Goal: Information Seeking & Learning: Learn about a topic

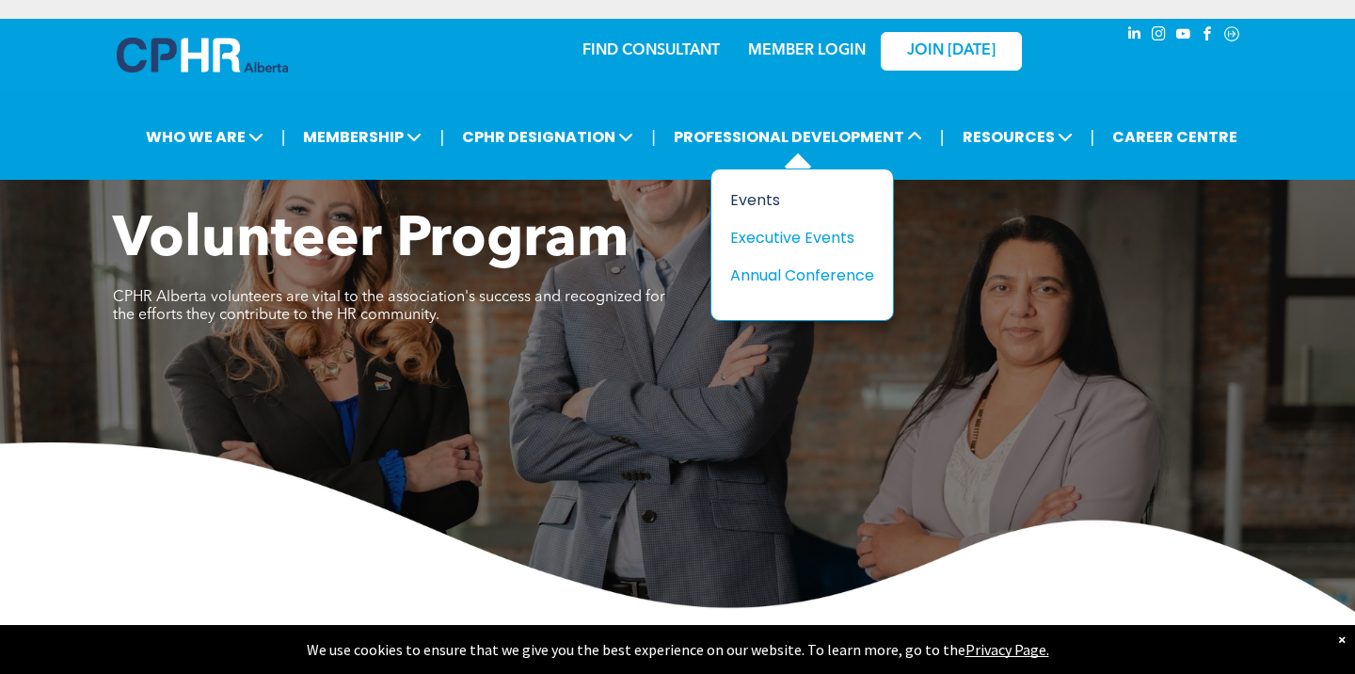
click at [765, 188] on div "Events" at bounding box center [795, 200] width 130 height 24
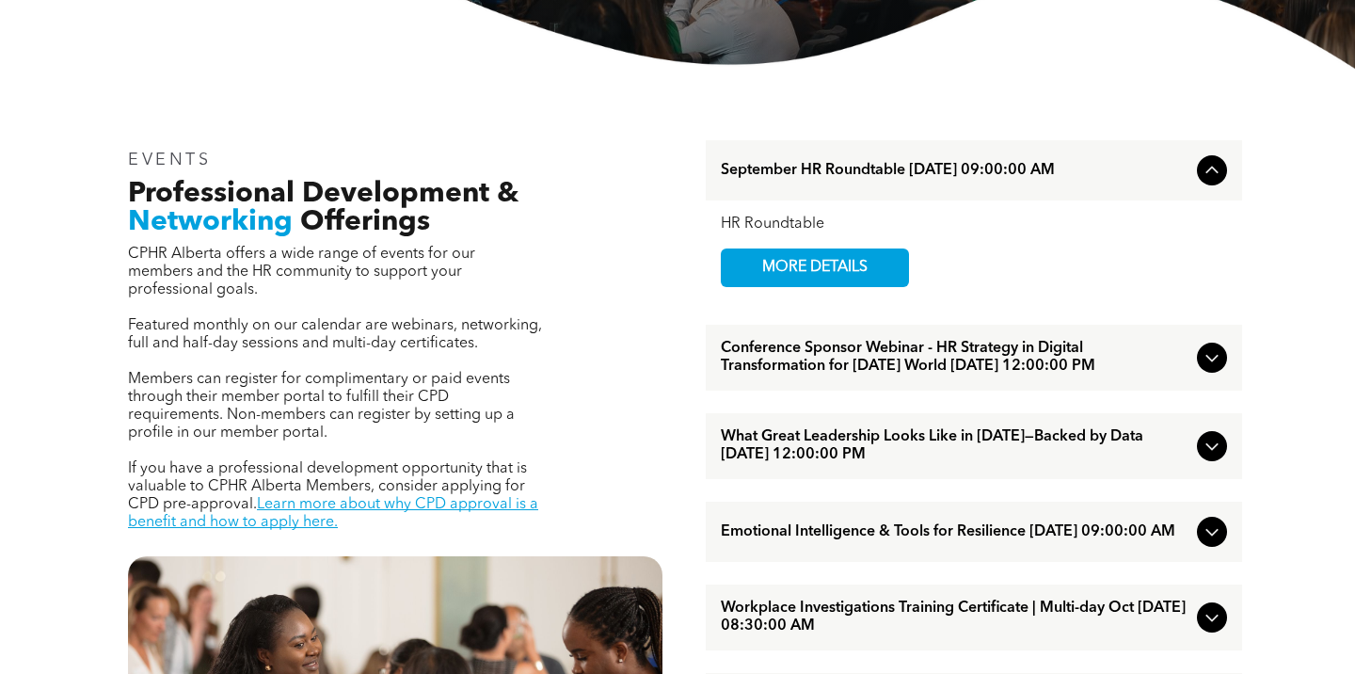
scroll to position [531, 0]
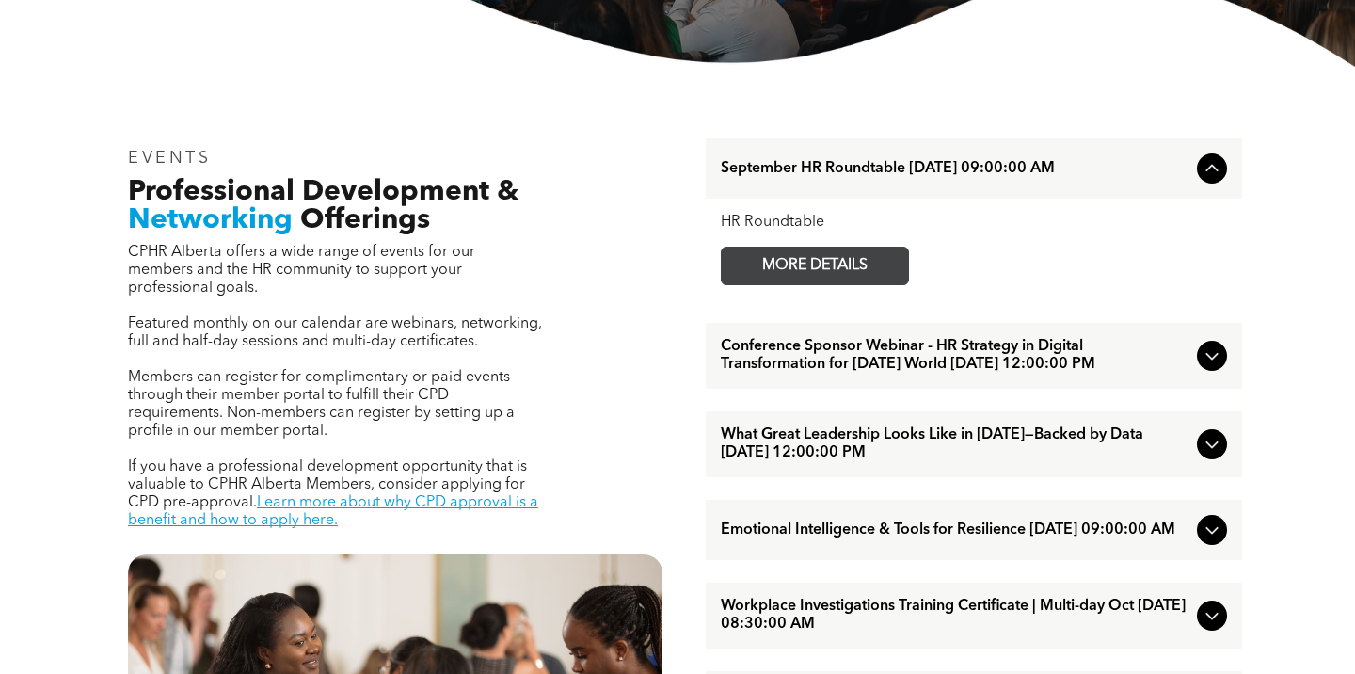
click at [804, 247] on span "MORE DETAILS" at bounding box center [814, 265] width 149 height 37
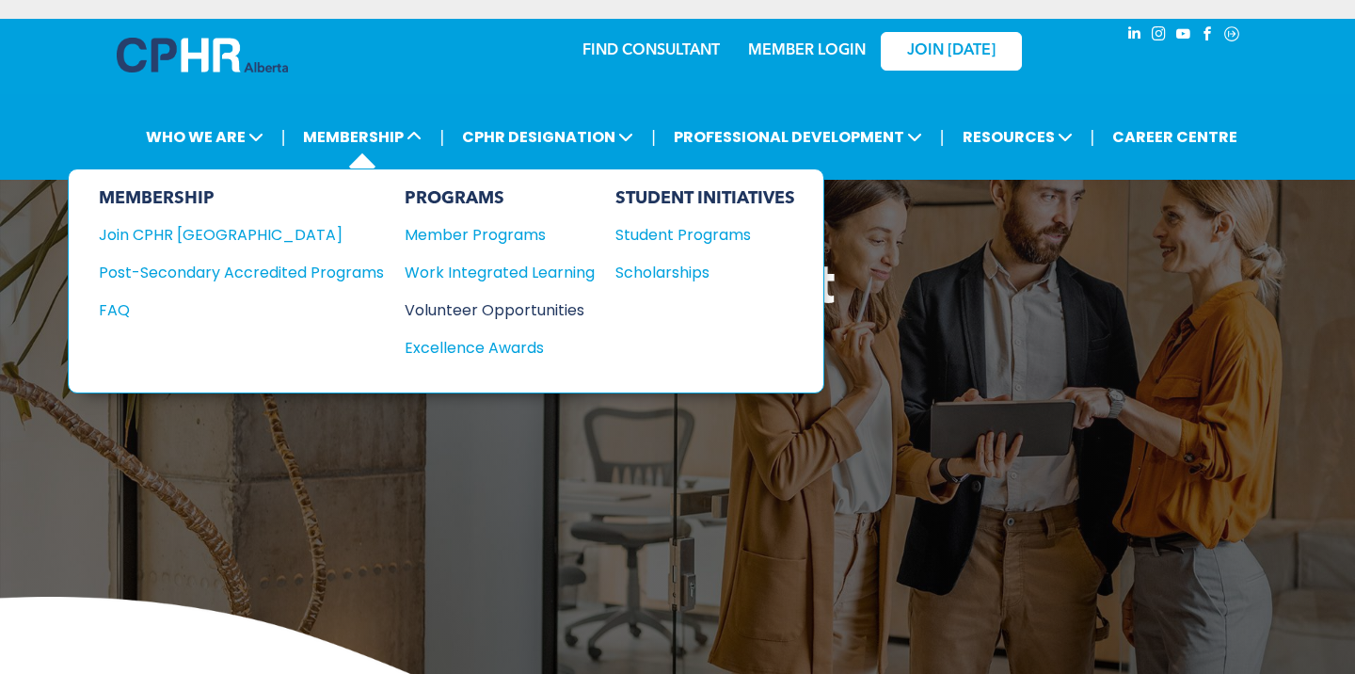
click at [468, 298] on div "Volunteer Opportunities" at bounding box center [489, 310] width 171 height 24
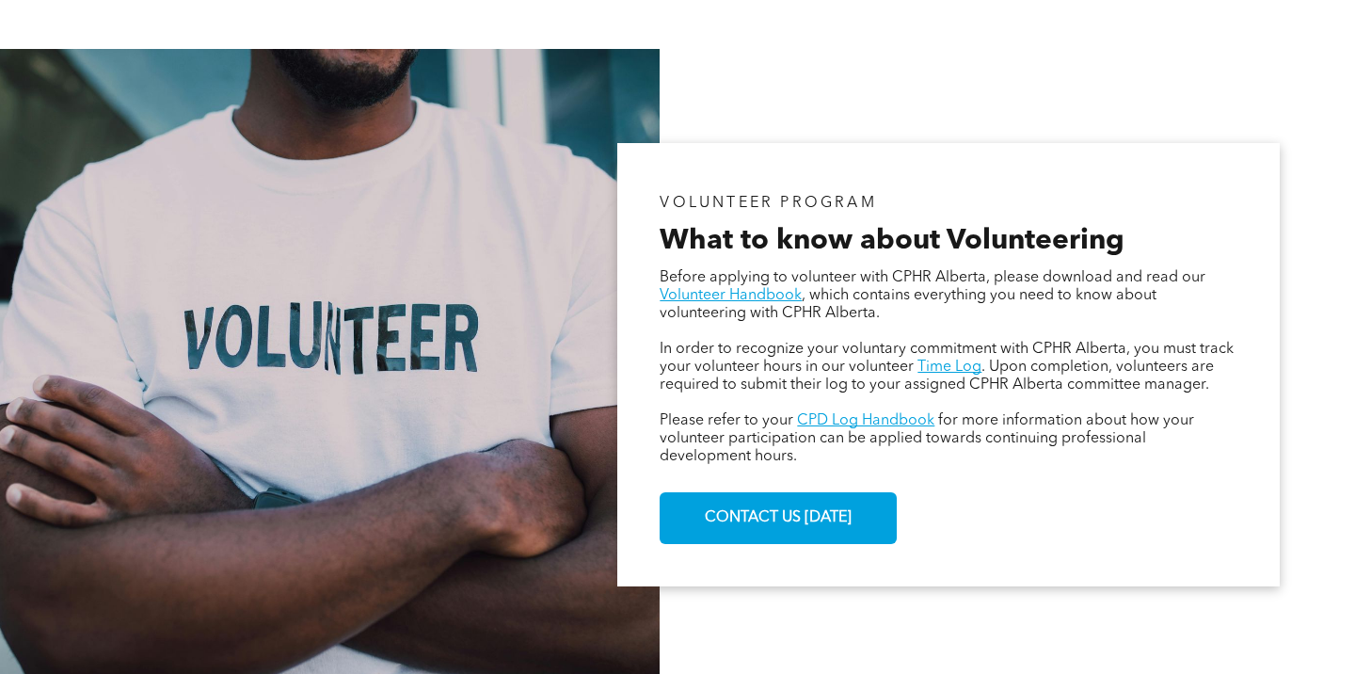
scroll to position [997, 0]
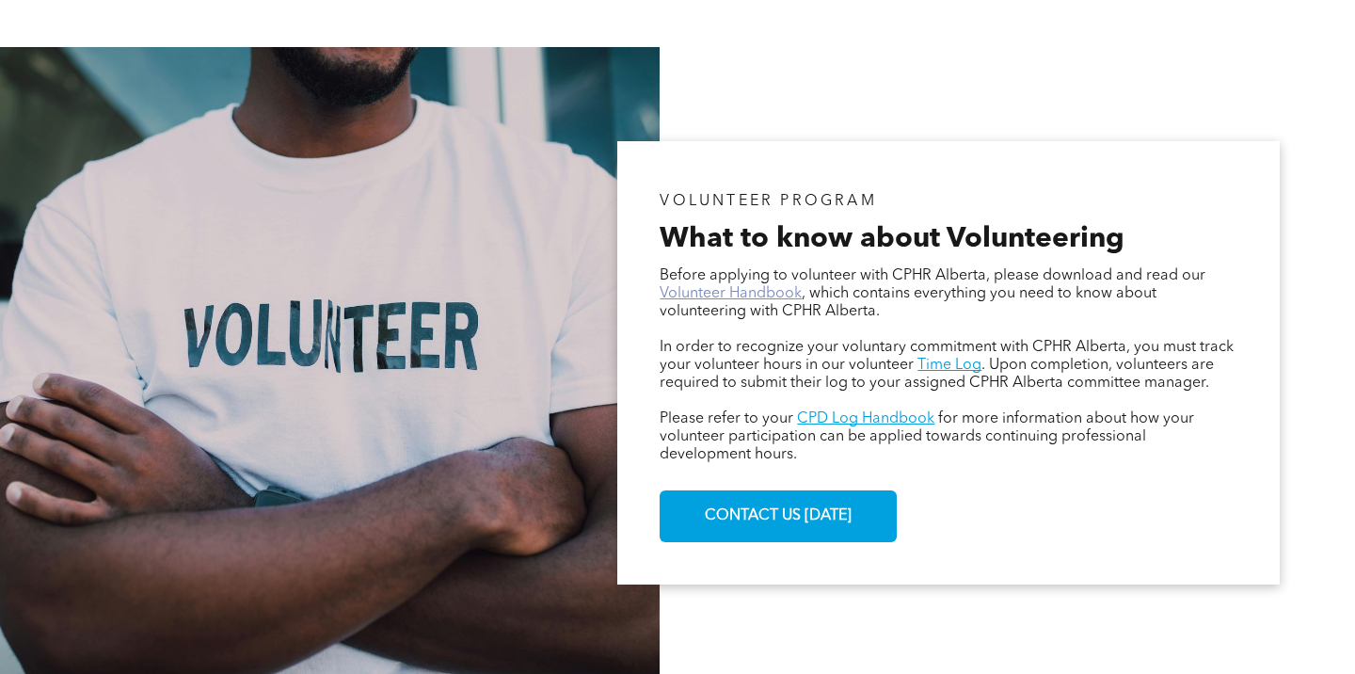
click at [727, 286] on link "Volunteer Handbook" at bounding box center [730, 293] width 142 height 15
